Goal: Transaction & Acquisition: Subscribe to service/newsletter

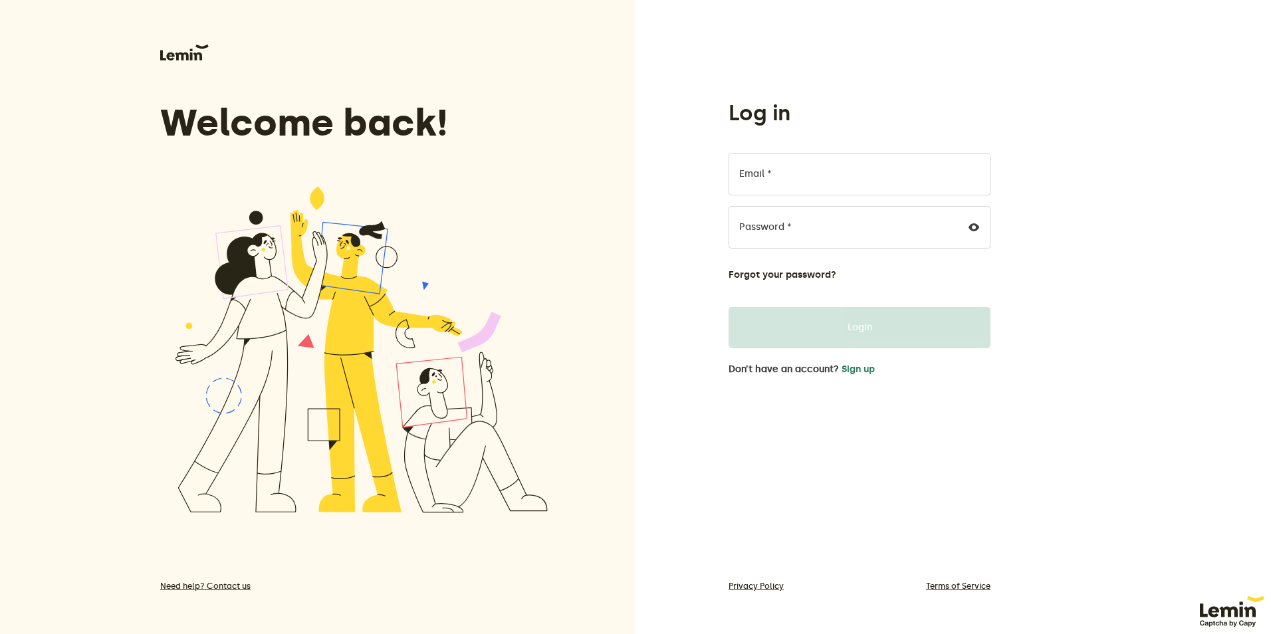
click at [743, 170] on label "Email *" at bounding box center [755, 174] width 33 height 11
click at [743, 170] on input "Email *" at bounding box center [860, 174] width 262 height 43
click at [849, 372] on button "Sign up" at bounding box center [858, 369] width 33 height 11
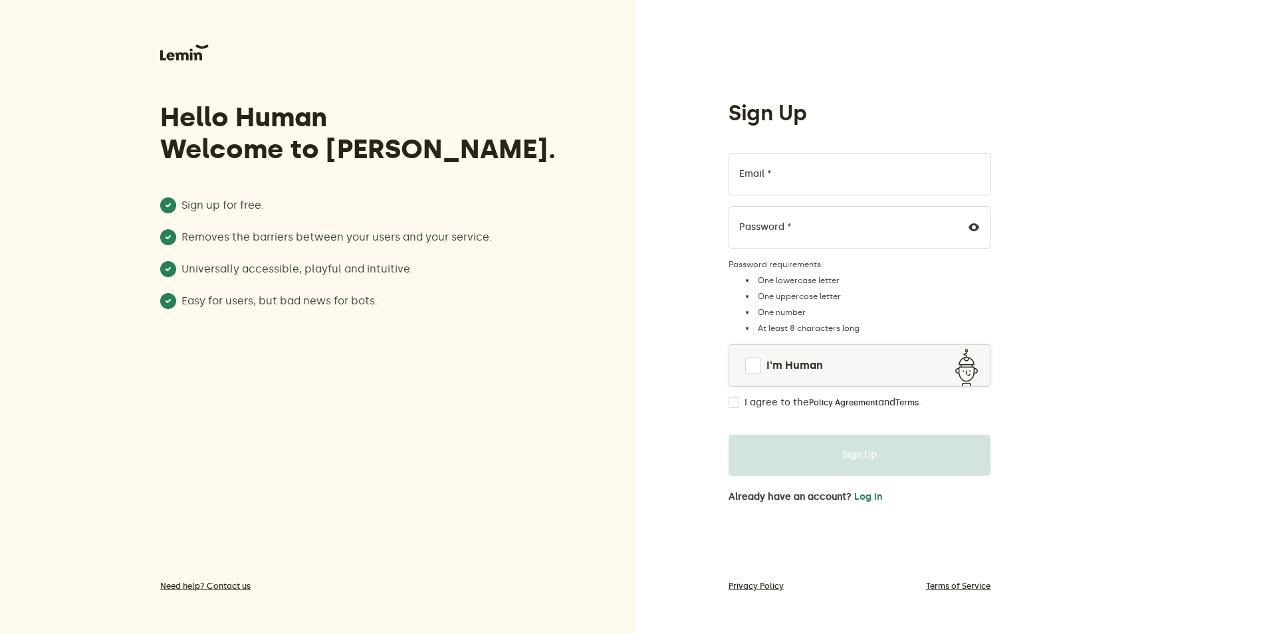
click at [743, 174] on label "Email *" at bounding box center [755, 174] width 33 height 11
click at [743, 174] on input "Email *" at bounding box center [860, 174] width 262 height 43
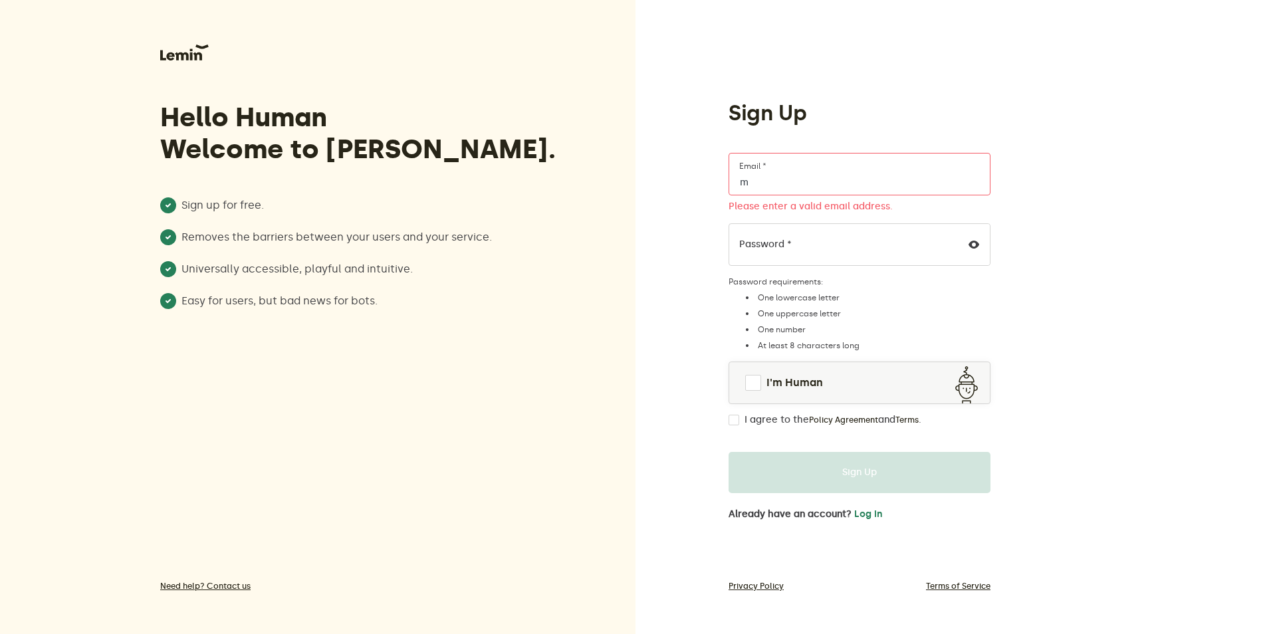
type input "[EMAIL_ADDRESS][DOMAIN_NAME]"
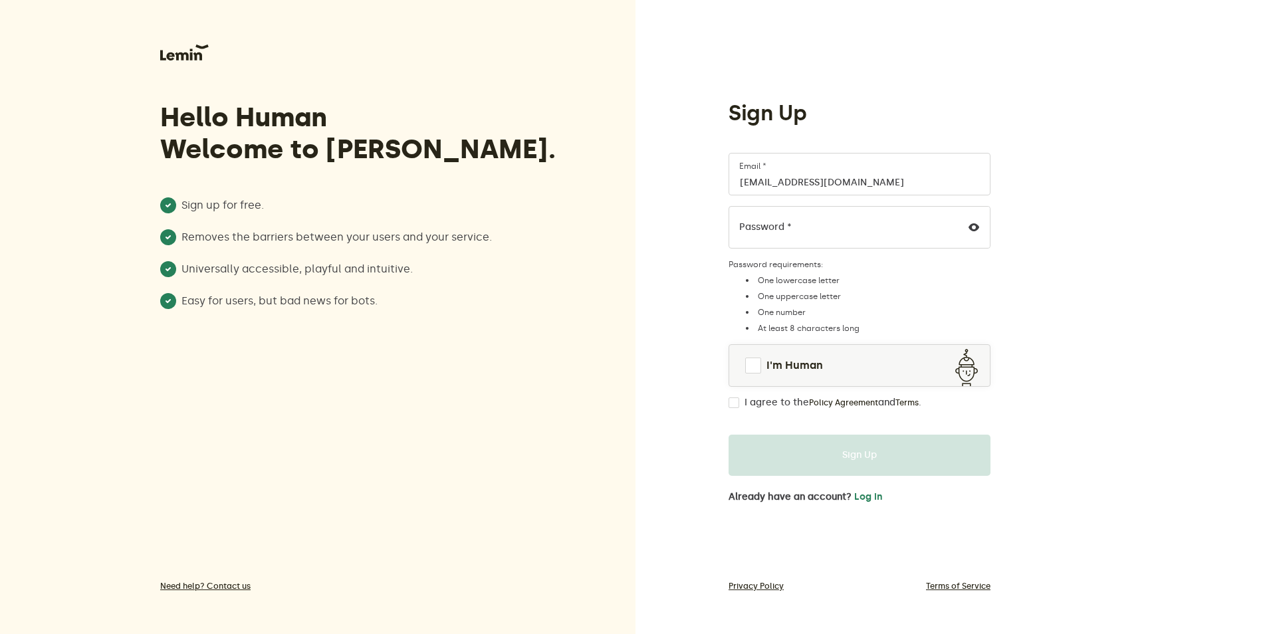
click at [750, 222] on label "Password *" at bounding box center [765, 227] width 53 height 11
click at [752, 366] on span at bounding box center [753, 366] width 16 height 16
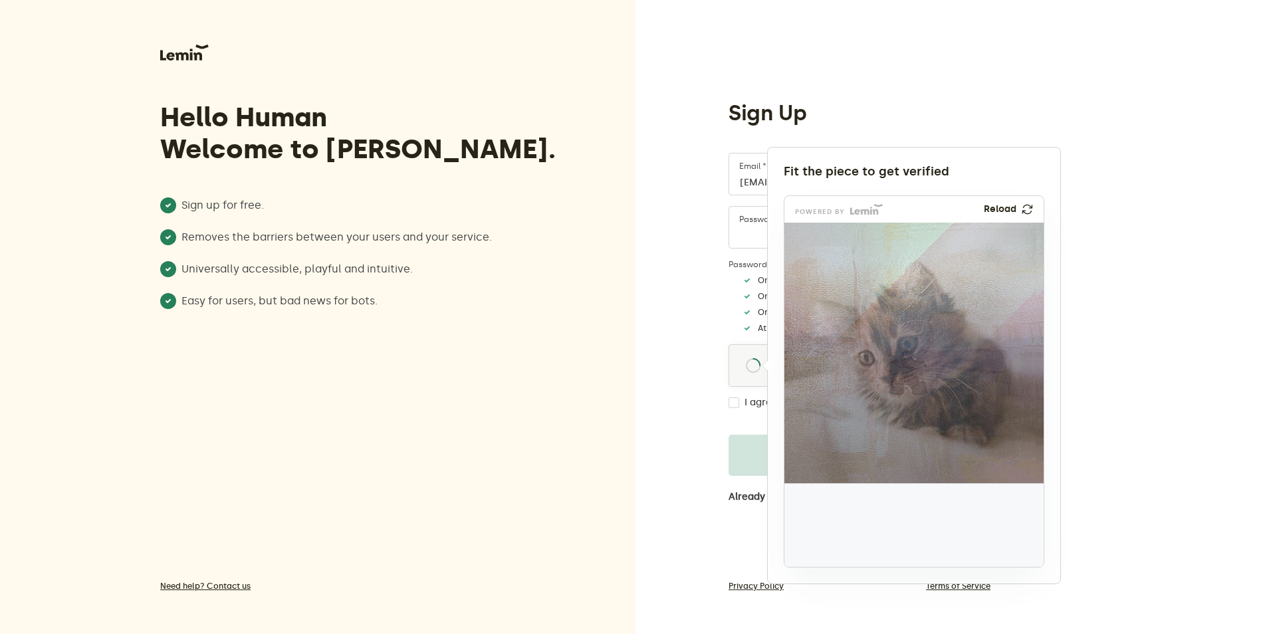
drag, startPoint x: 823, startPoint y: 532, endPoint x: 904, endPoint y: 381, distance: 171.3
click at [904, 381] on img at bounding box center [821, 460] width 430 height 261
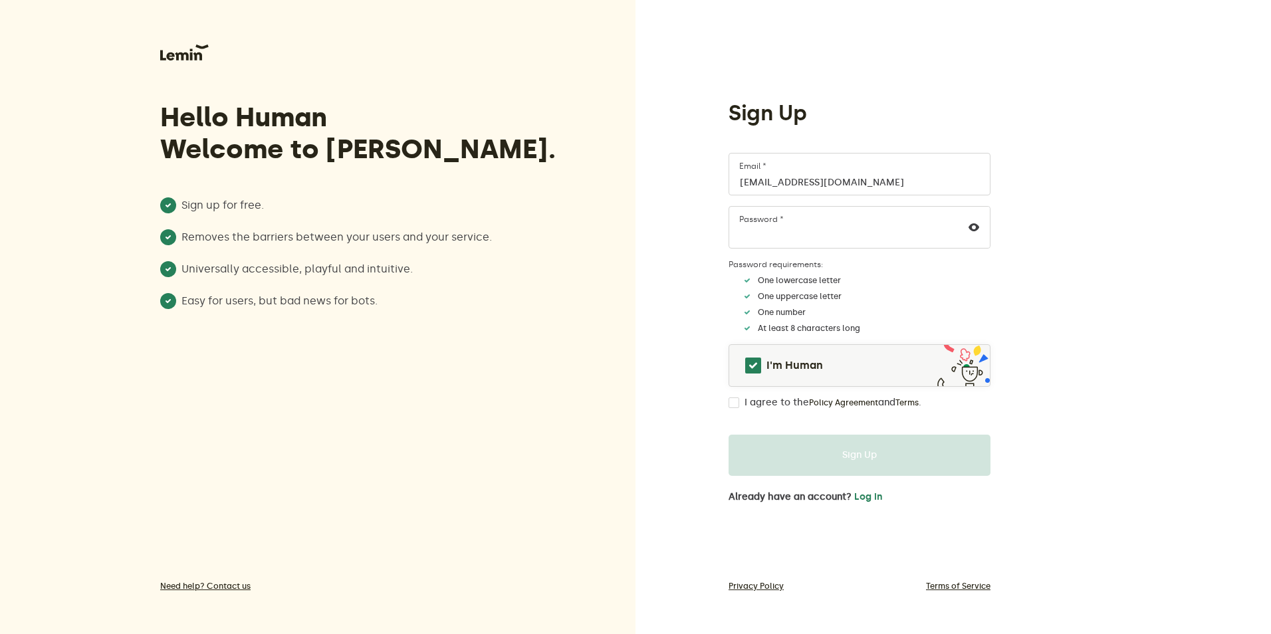
click at [735, 400] on input "I agree to the Policy Agreement and Terms ." at bounding box center [734, 403] width 11 height 11
checkbox input "true"
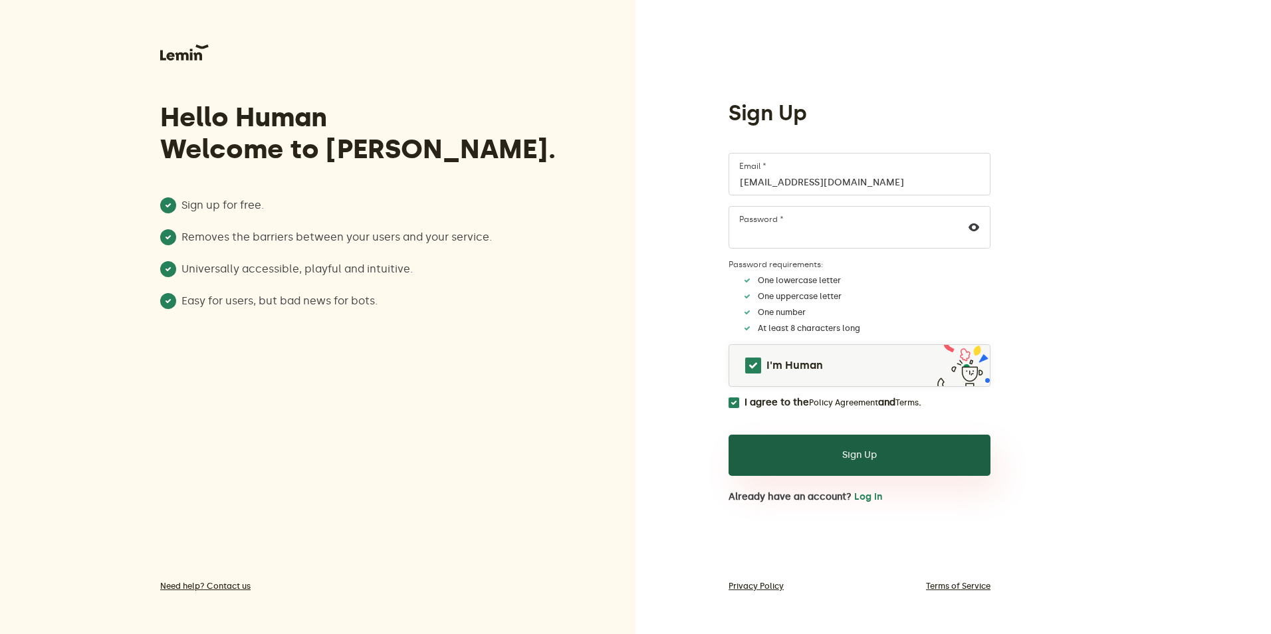
click at [797, 458] on button "Sign Up" at bounding box center [860, 455] width 262 height 41
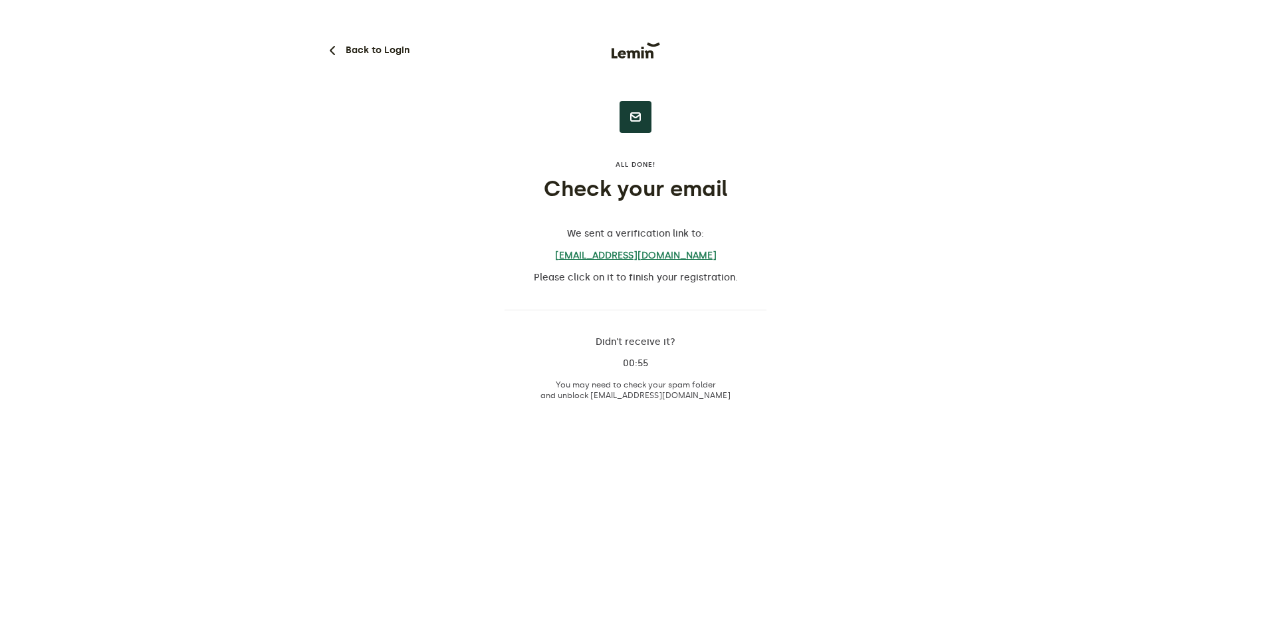
click at [607, 258] on link "[EMAIL_ADDRESS][DOMAIN_NAME]" at bounding box center [636, 256] width 262 height 12
click at [342, 49] on button "Back to Login" at bounding box center [366, 51] width 85 height 16
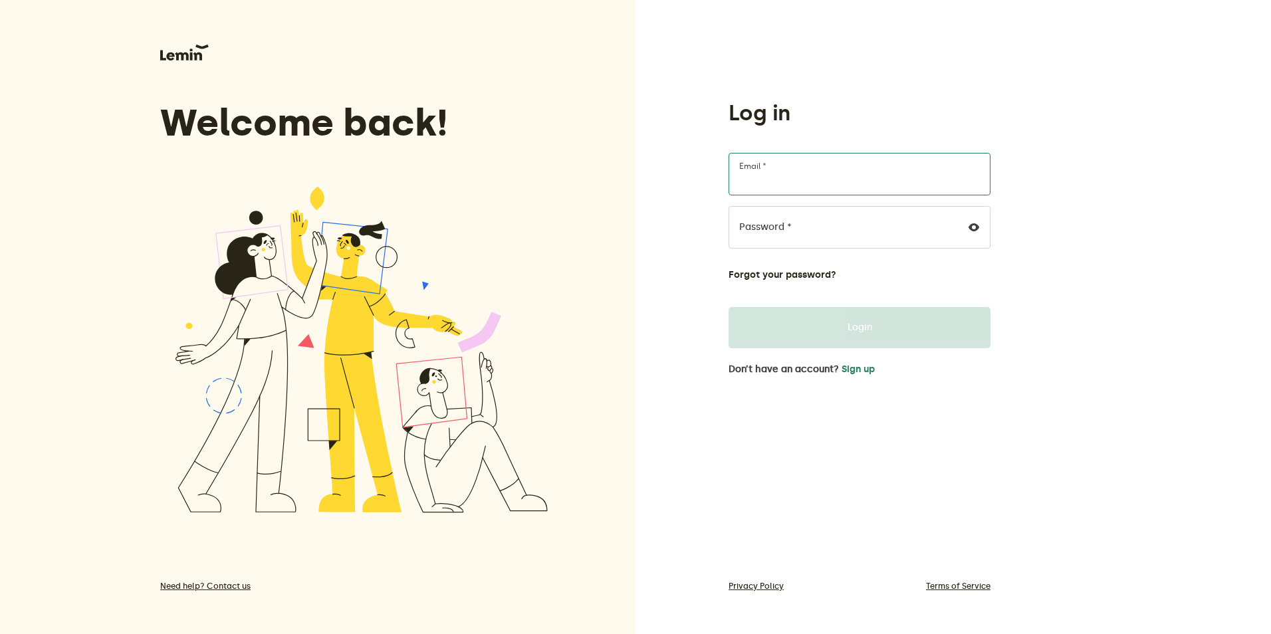
type input "[EMAIL_ADDRESS][DOMAIN_NAME]"
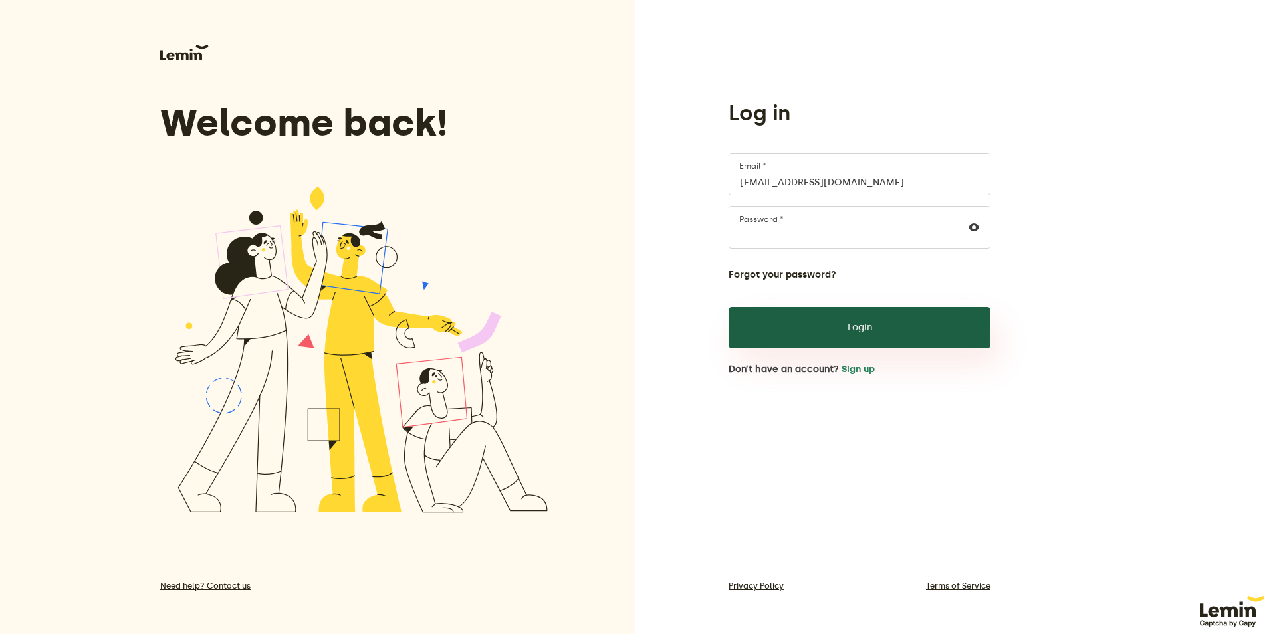
click at [760, 318] on button "Login" at bounding box center [860, 327] width 262 height 41
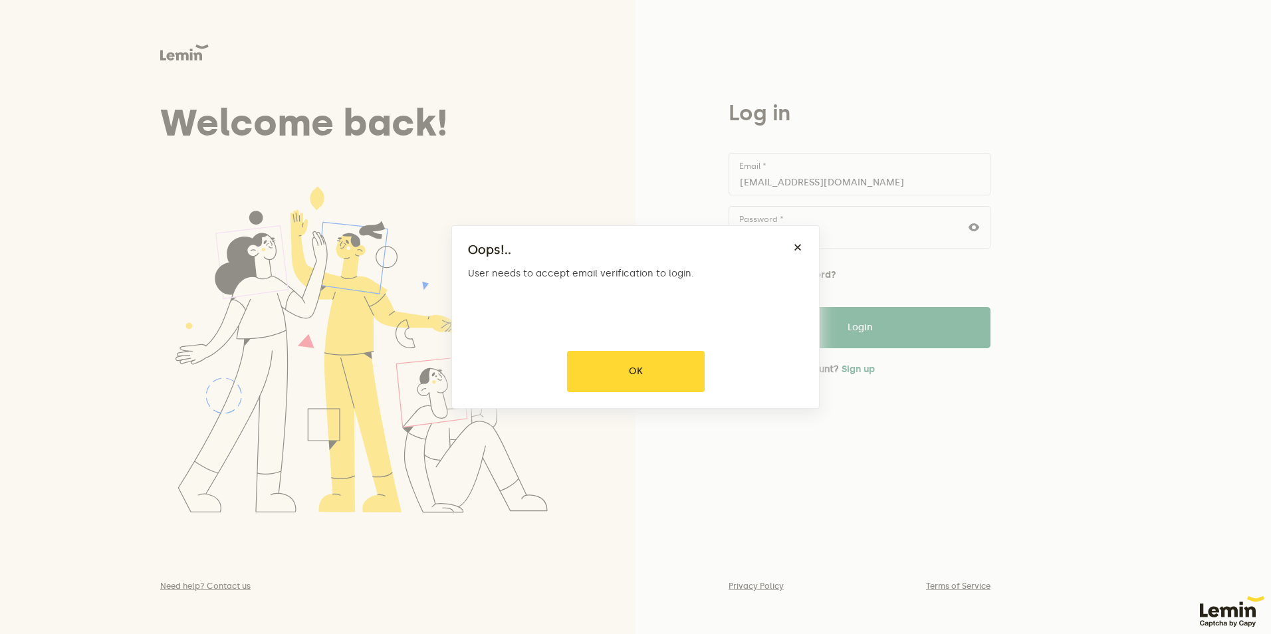
click at [645, 366] on div at bounding box center [635, 317] width 1271 height 634
click at [645, 366] on button "OK" at bounding box center [636, 371] width 138 height 41
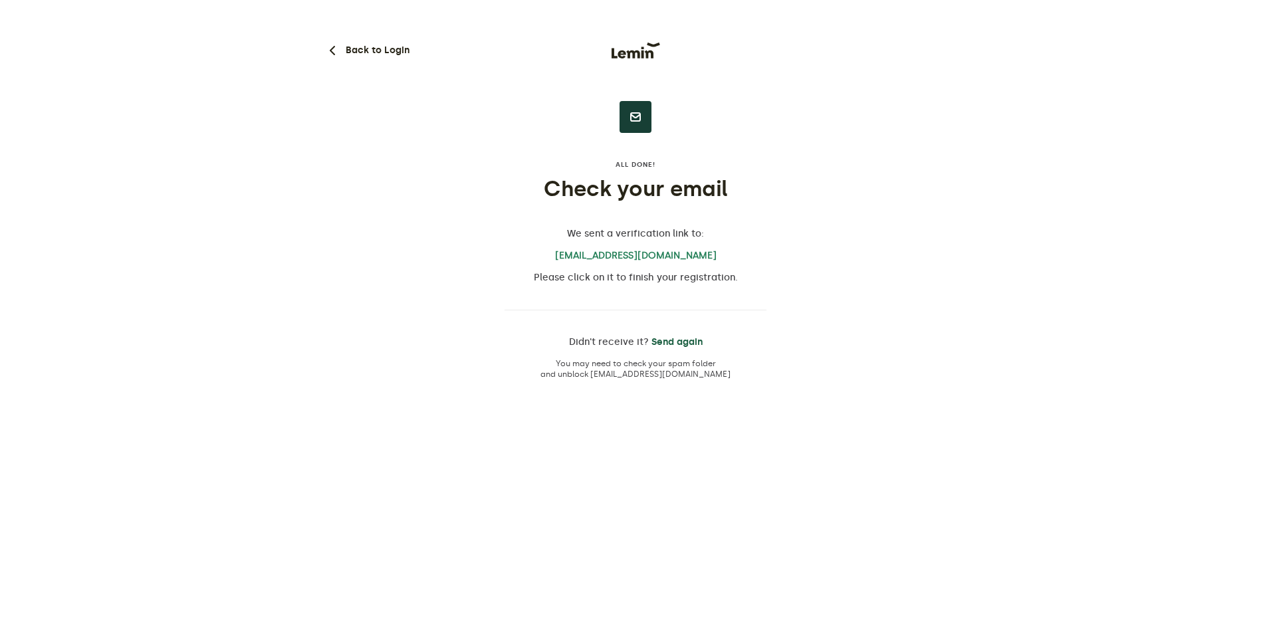
click at [668, 344] on button "Send again" at bounding box center [677, 342] width 51 height 11
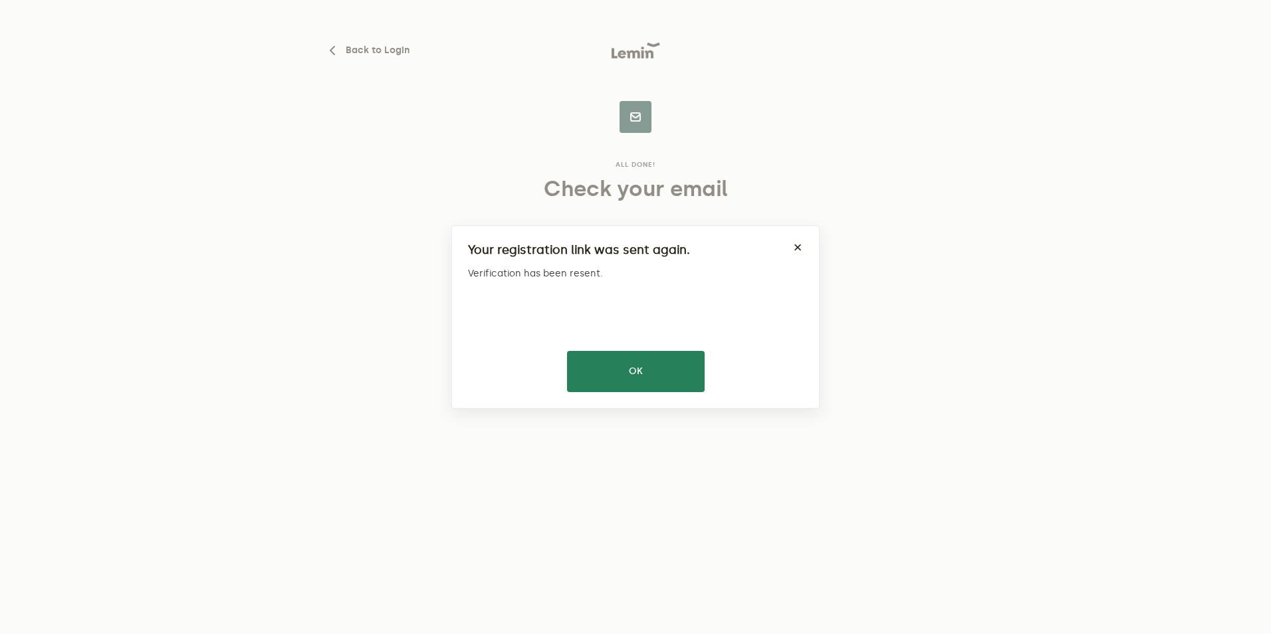
click at [580, 366] on button "OK" at bounding box center [636, 371] width 138 height 41
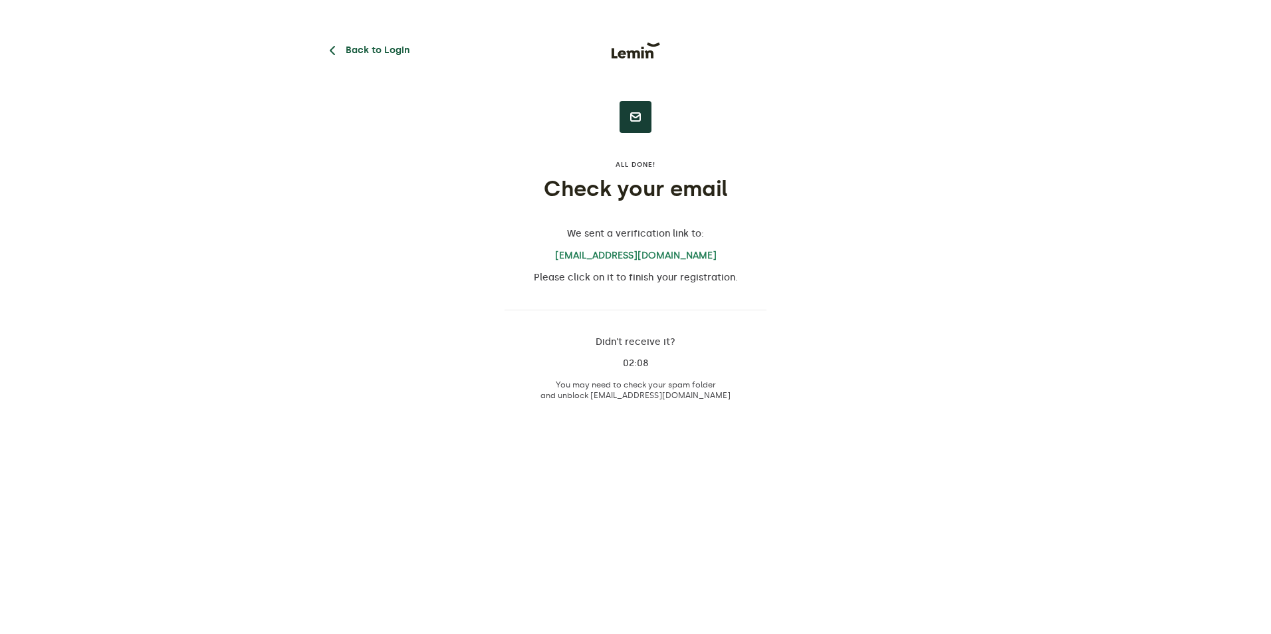
click at [346, 51] on button "Back to Login" at bounding box center [366, 51] width 85 height 16
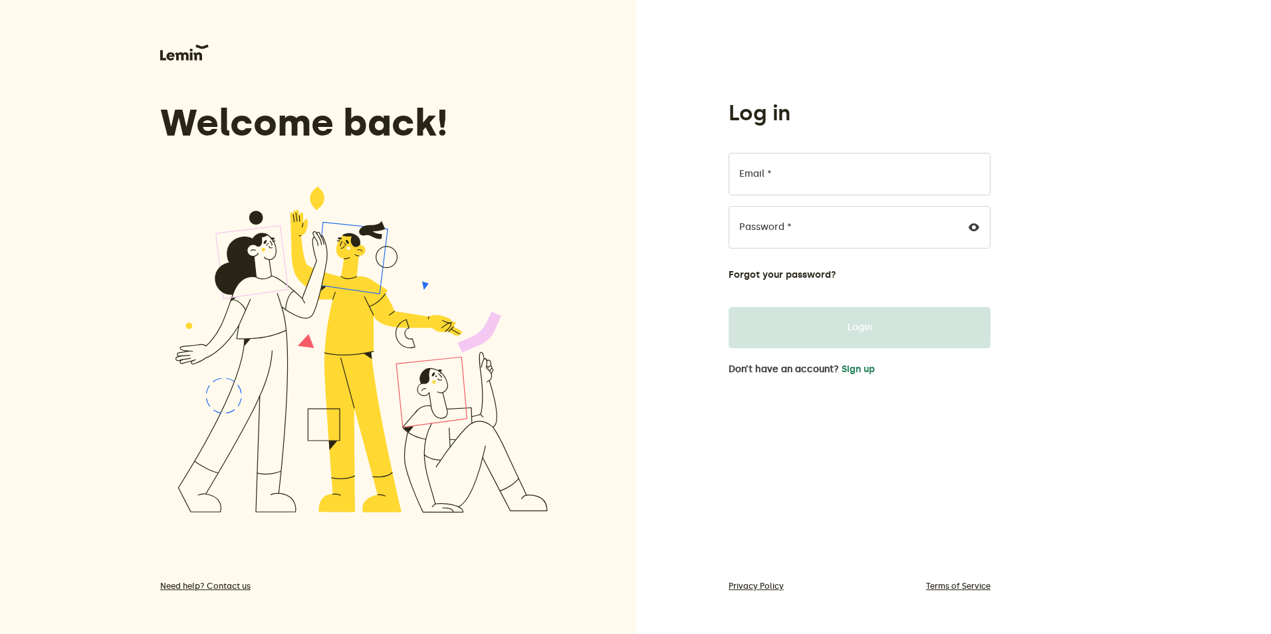
type input "[EMAIL_ADDRESS][DOMAIN_NAME]"
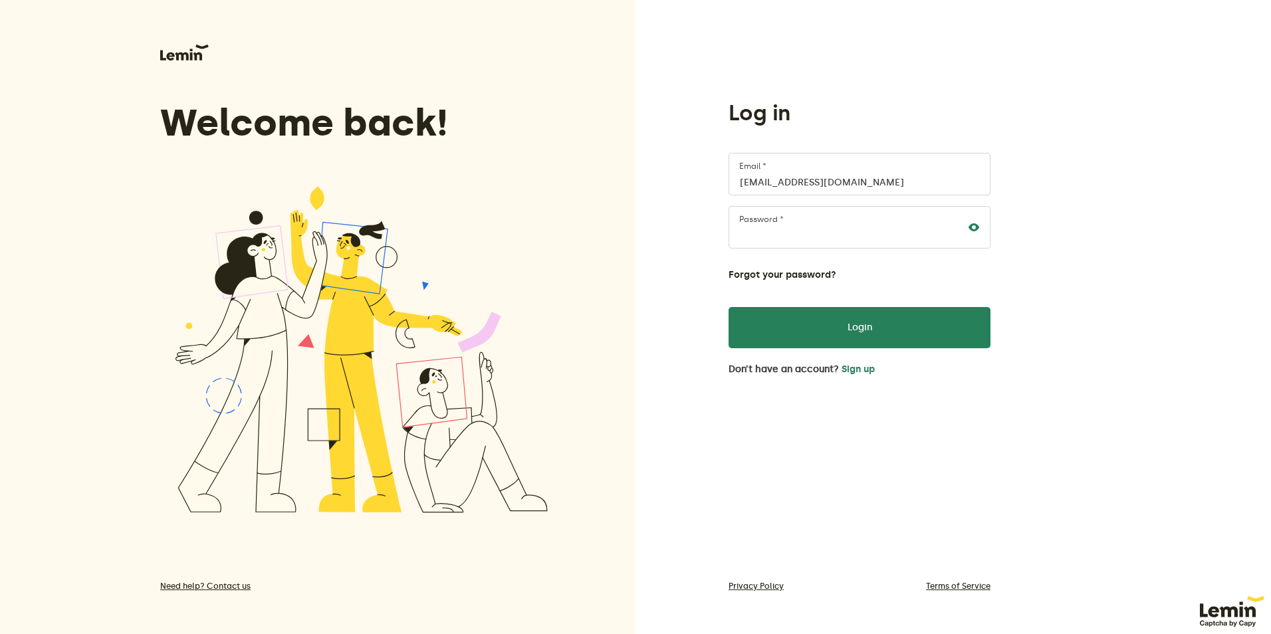
click at [973, 228] on icon at bounding box center [974, 227] width 11 height 11
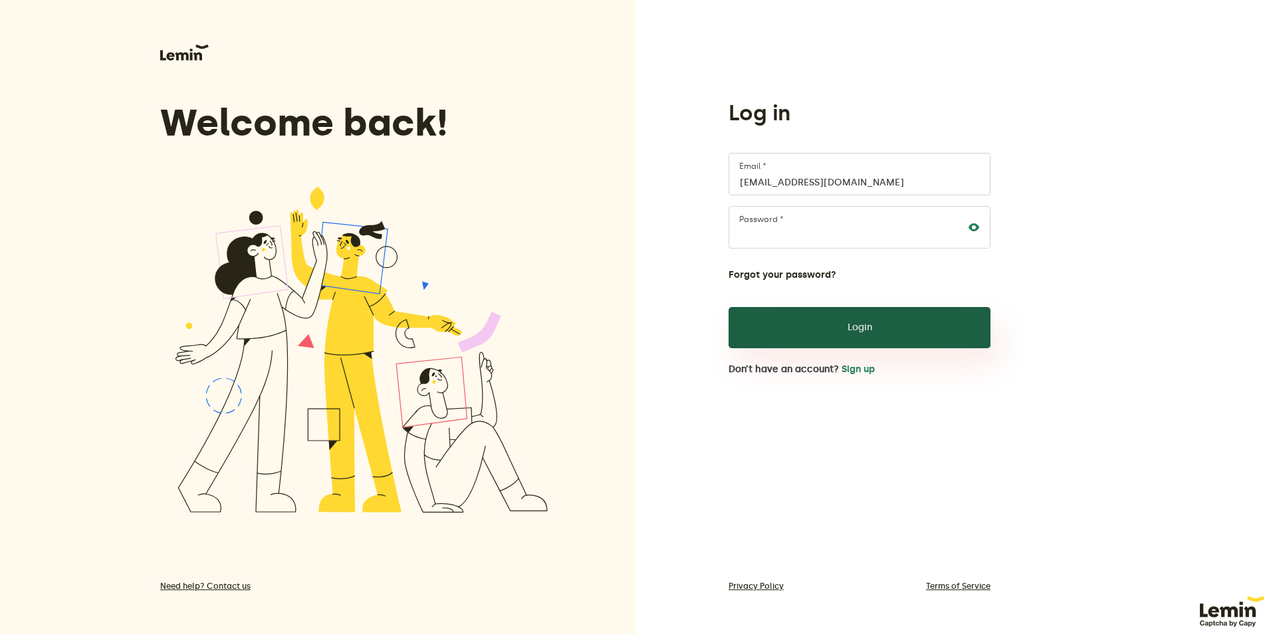
click at [778, 325] on button "Login" at bounding box center [860, 327] width 262 height 41
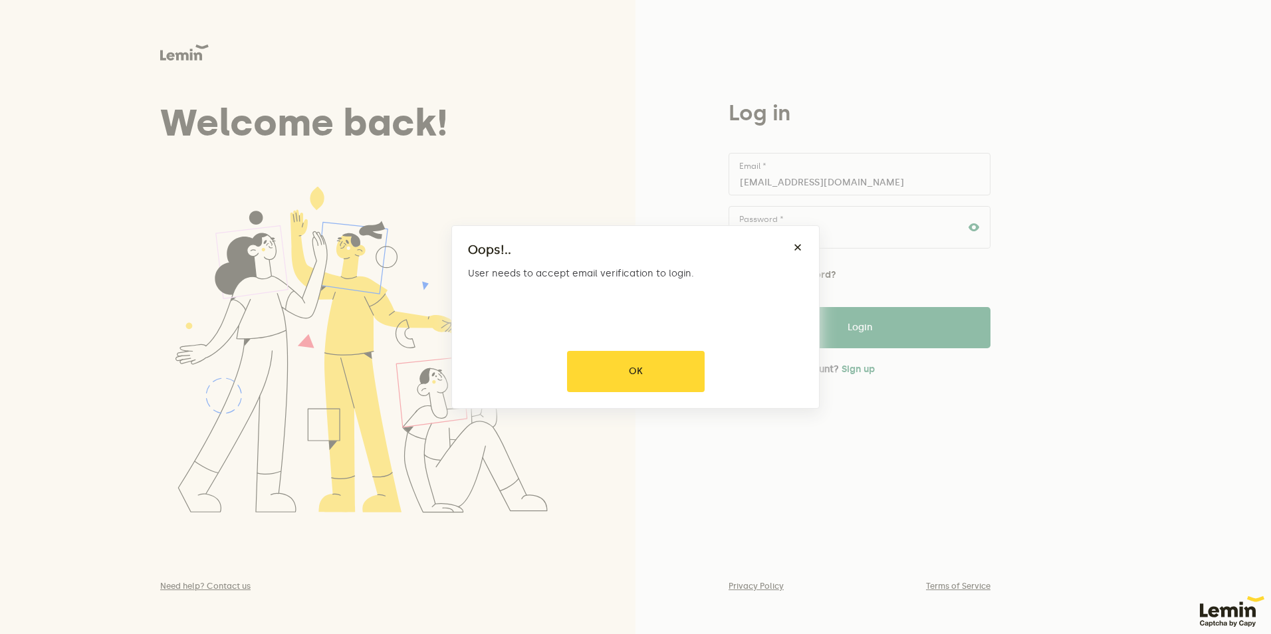
click at [666, 370] on div at bounding box center [635, 317] width 1271 height 634
click at [666, 370] on button "OK" at bounding box center [636, 371] width 138 height 41
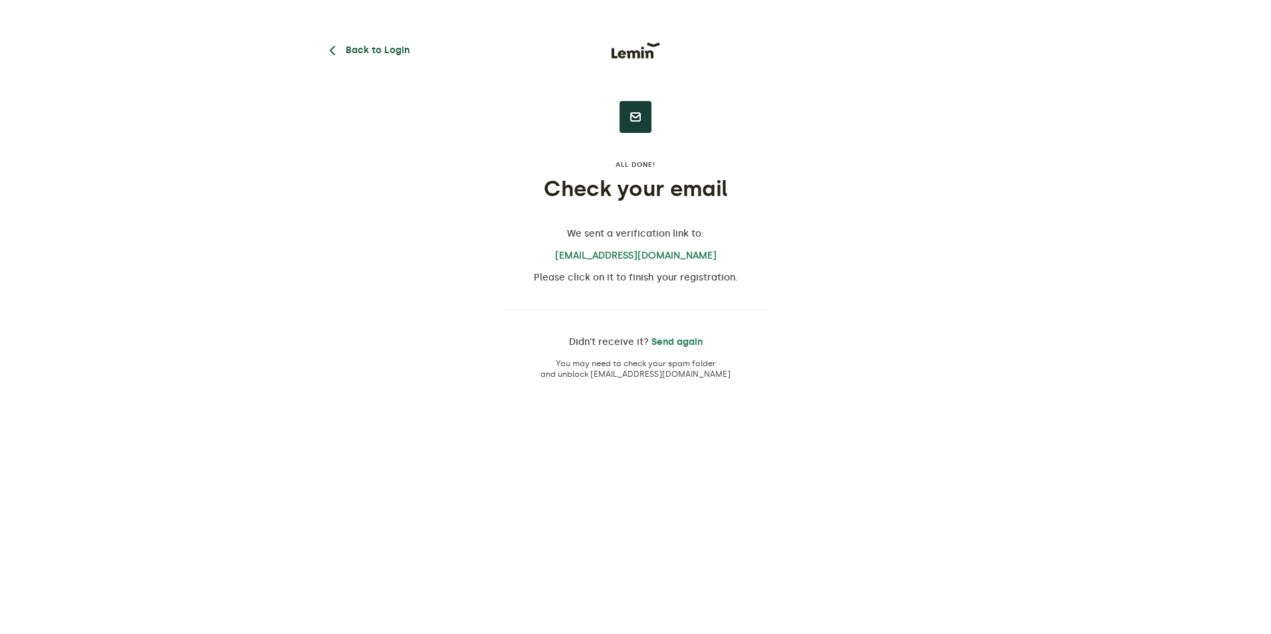
click at [340, 46] on icon "button" at bounding box center [332, 51] width 16 height 16
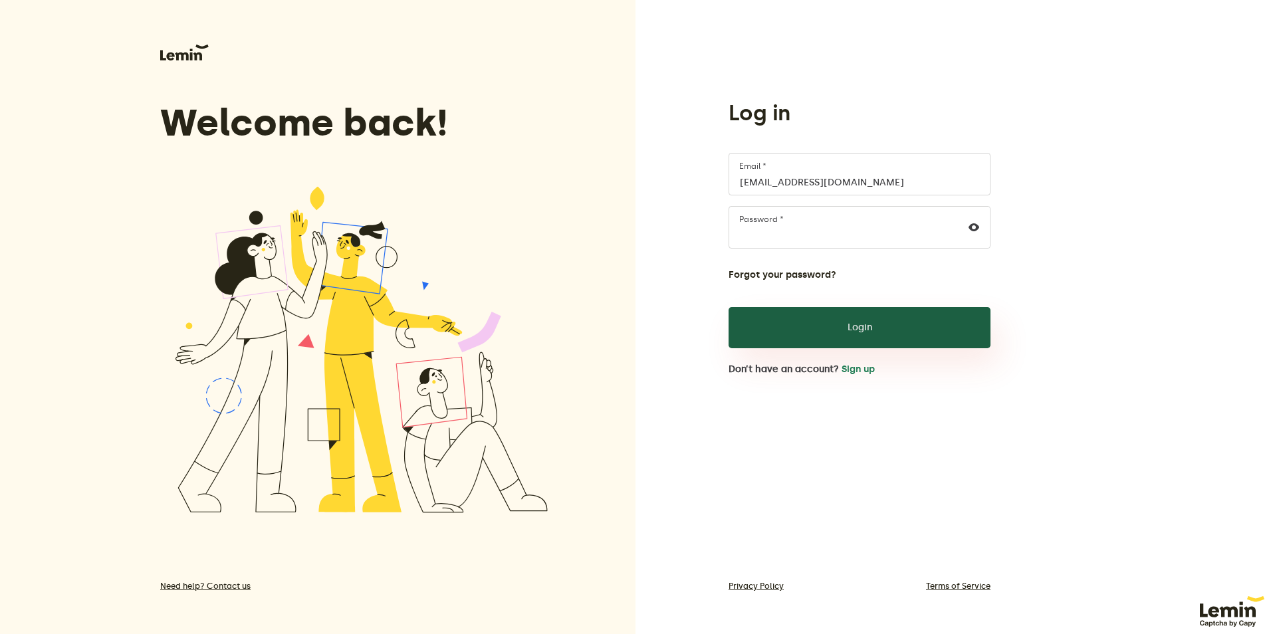
click at [817, 331] on button "Login" at bounding box center [860, 327] width 262 height 41
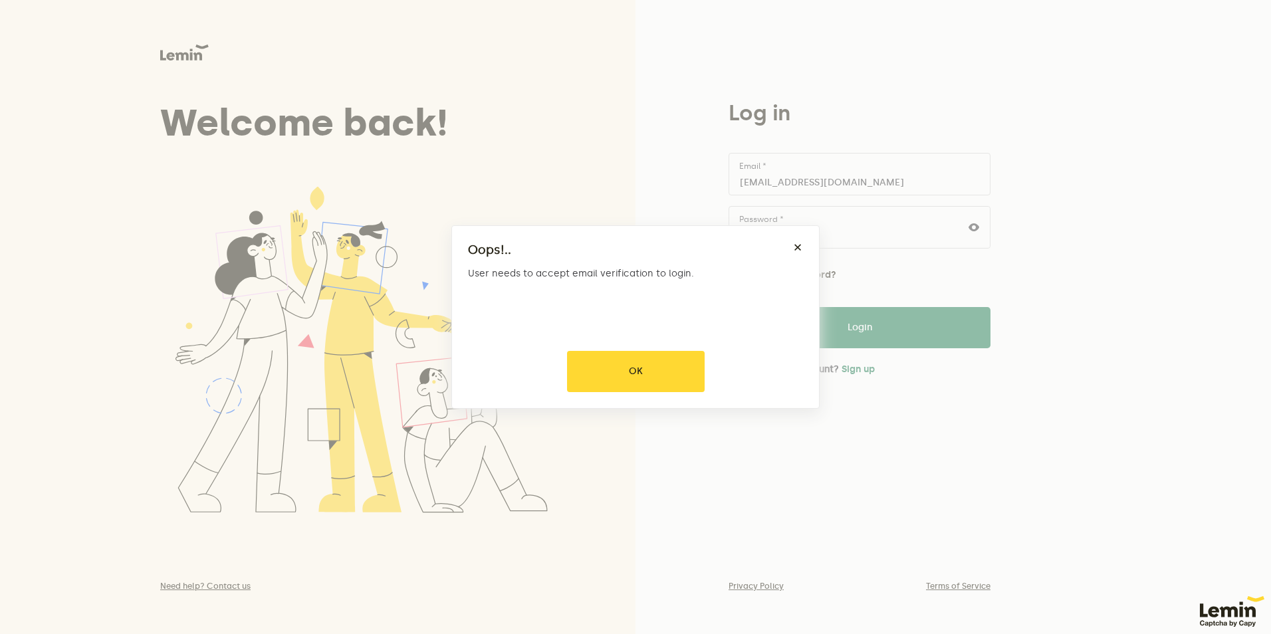
click at [652, 368] on div at bounding box center [635, 317] width 1271 height 634
click at [652, 368] on button "OK" at bounding box center [636, 371] width 138 height 41
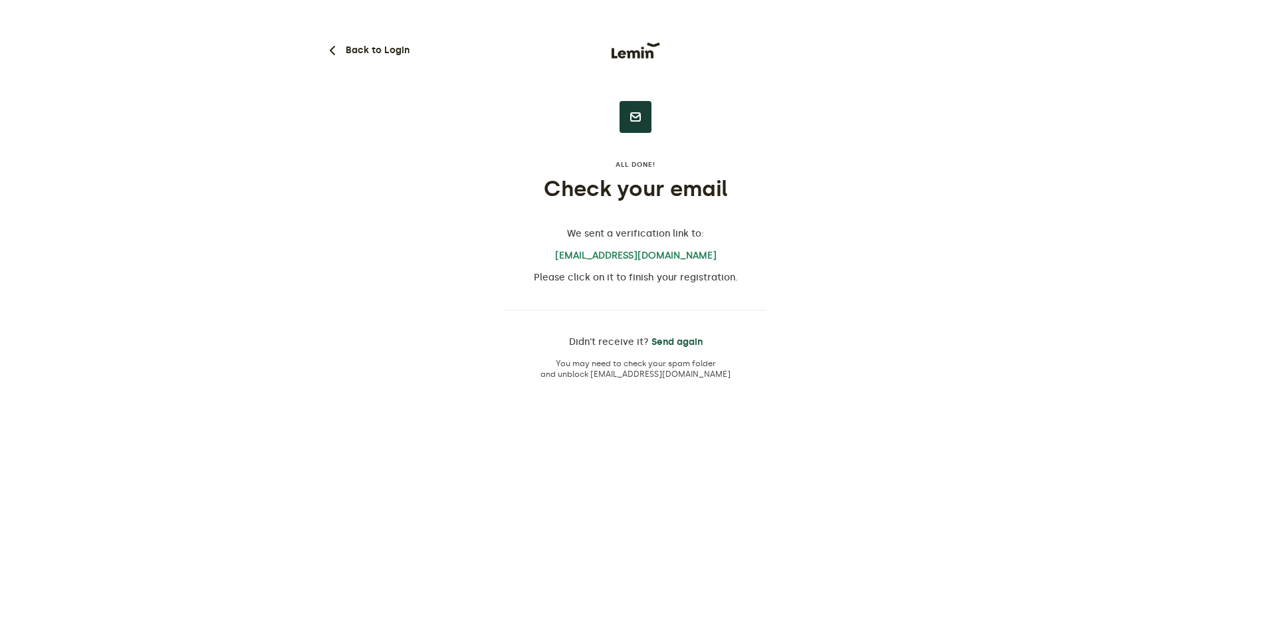
click at [662, 341] on button "Send again" at bounding box center [677, 342] width 51 height 11
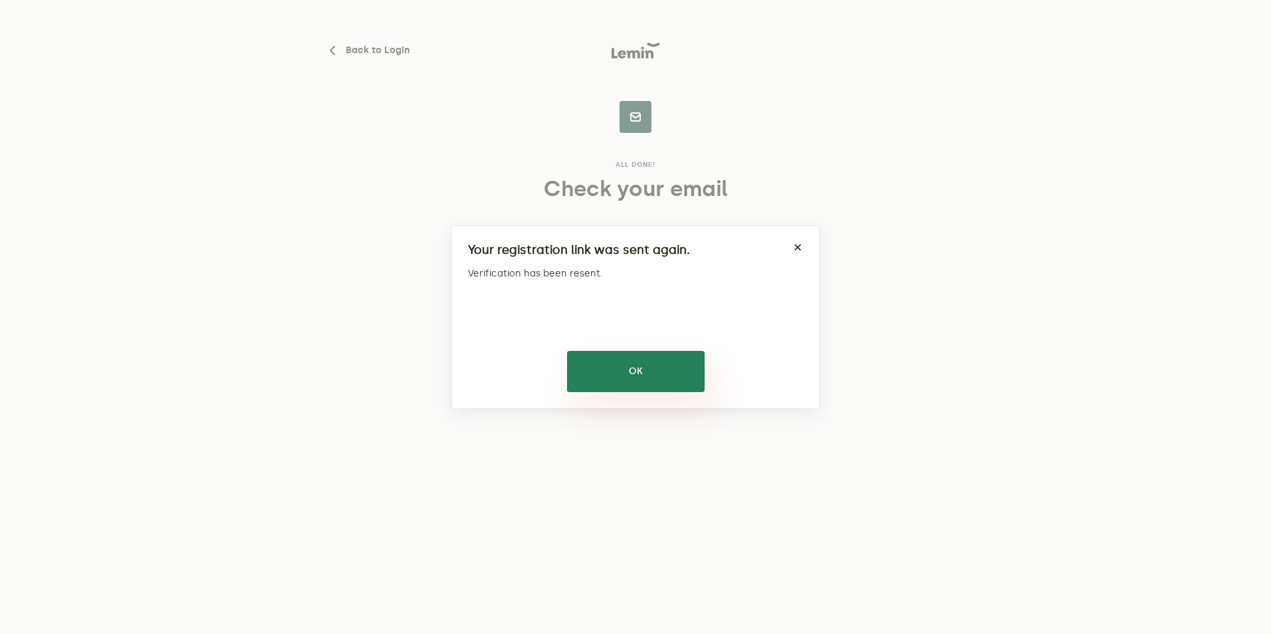
click at [610, 378] on button "OK" at bounding box center [636, 371] width 138 height 41
